Goal: Task Accomplishment & Management: Manage account settings

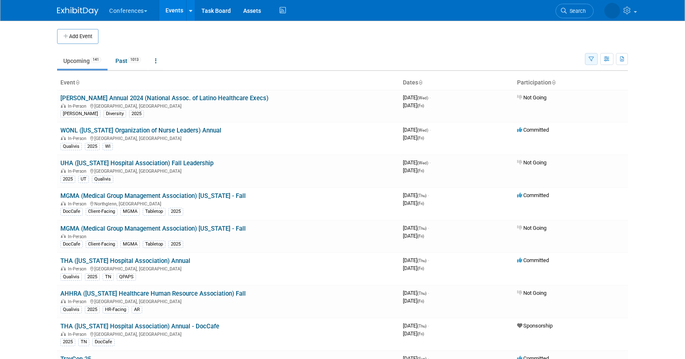
click at [591, 57] on icon "button" at bounding box center [591, 59] width 5 height 5
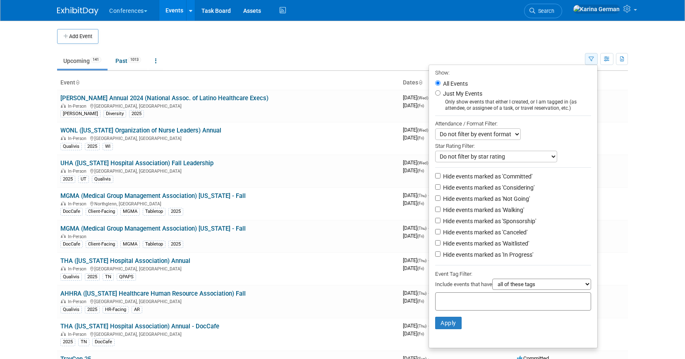
click at [591, 57] on icon "button" at bounding box center [591, 59] width 5 height 5
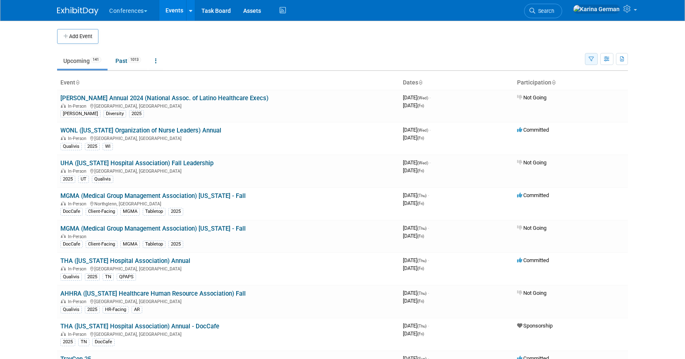
click at [591, 57] on icon "button" at bounding box center [591, 59] width 5 height 5
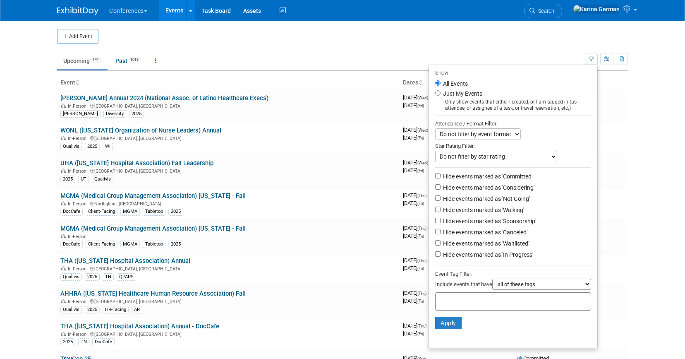
click at [491, 297] on div at bounding box center [513, 301] width 156 height 18
type input "qua"
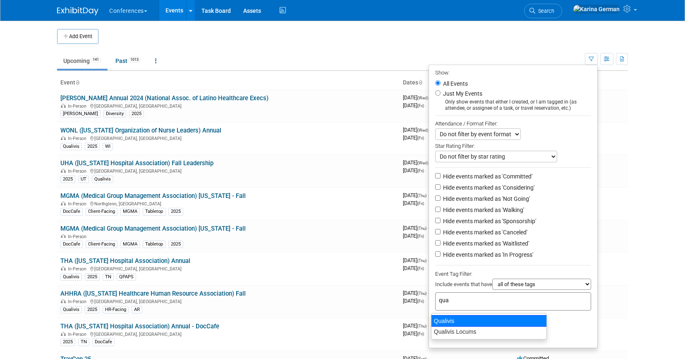
click at [471, 317] on div "Qualivis" at bounding box center [489, 321] width 116 height 12
type input "Qualivis"
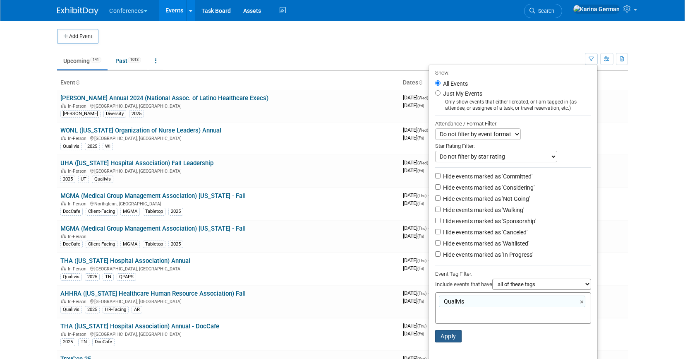
click at [449, 333] on button "Apply" at bounding box center [448, 336] width 26 height 12
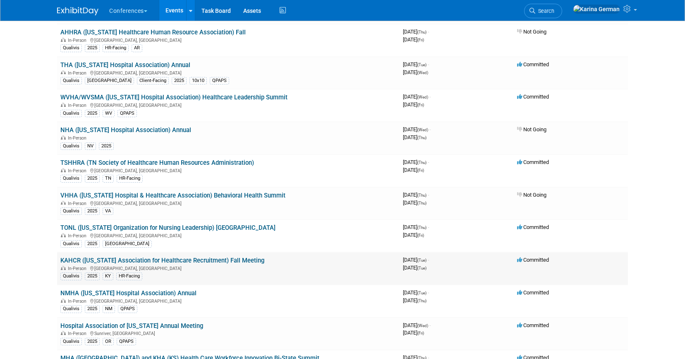
scroll to position [152, 0]
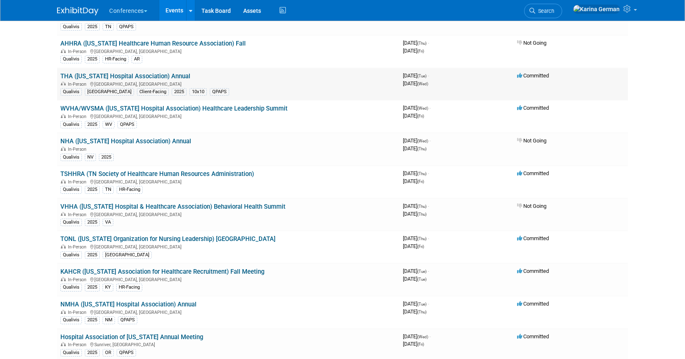
click at [144, 68] on td "THA ([US_STATE] Hospital Association) Annual In-Person [GEOGRAPHIC_DATA], [GEOG…" at bounding box center [228, 84] width 342 height 33
click at [144, 73] on link "THA ([US_STATE] Hospital Association) Annual" at bounding box center [125, 75] width 130 height 7
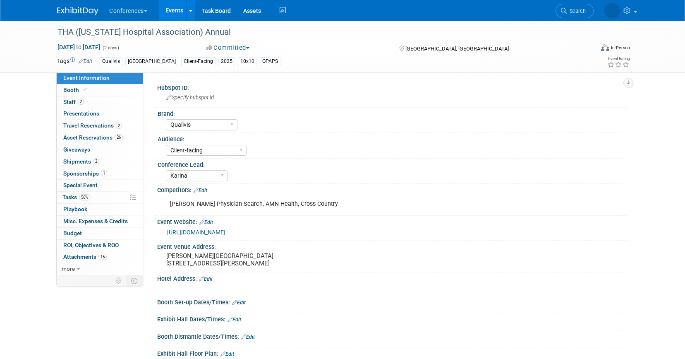
select select "Qualivis"
select select "Client-facing"
select select "Karina"
click at [182, 259] on pre "La Cantera Resort and Spa 16641 La Cantera Pkwy San Antonio, TX 78256" at bounding box center [255, 259] width 178 height 15
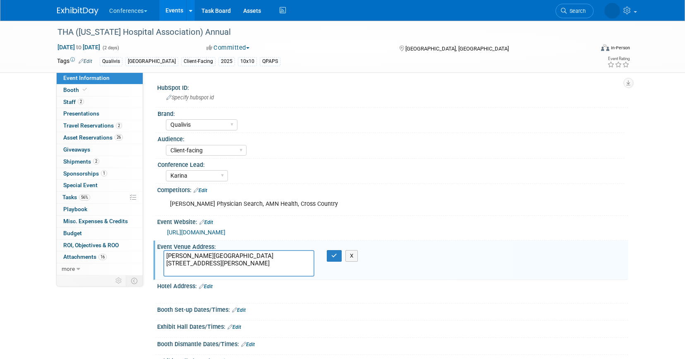
drag, startPoint x: 168, startPoint y: 256, endPoint x: 240, endPoint y: 277, distance: 75.5
click at [240, 277] on div "Event Venue Address: La Cantera Resort and Spa 16641 La Cantera Pkwy San Antoni…" at bounding box center [390, 259] width 474 height 39
click at [333, 259] on button "button" at bounding box center [334, 256] width 15 height 12
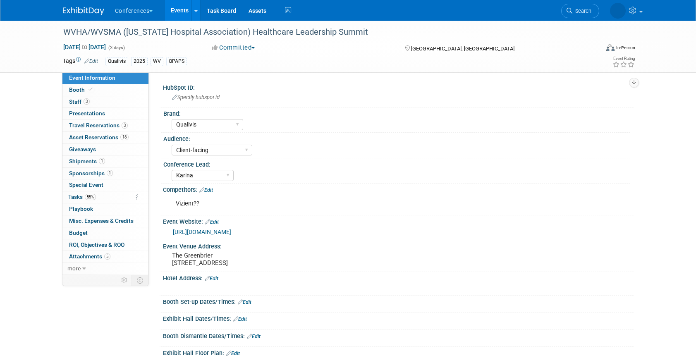
select select "Qualivis"
select select "Client-facing"
select select "Karina"
